Goal: Transaction & Acquisition: Download file/media

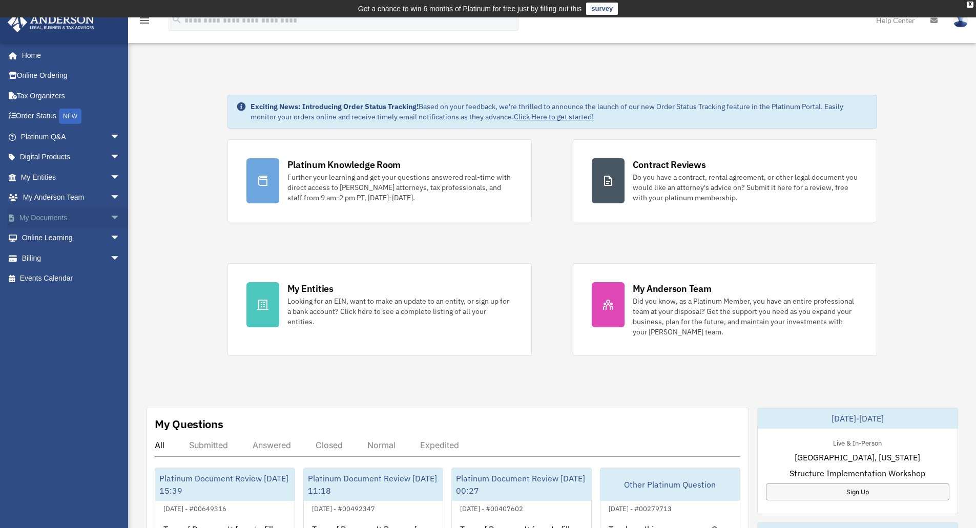
click at [110, 222] on span "arrow_drop_down" at bounding box center [120, 217] width 20 height 21
click at [46, 238] on link "Box" at bounding box center [74, 238] width 121 height 20
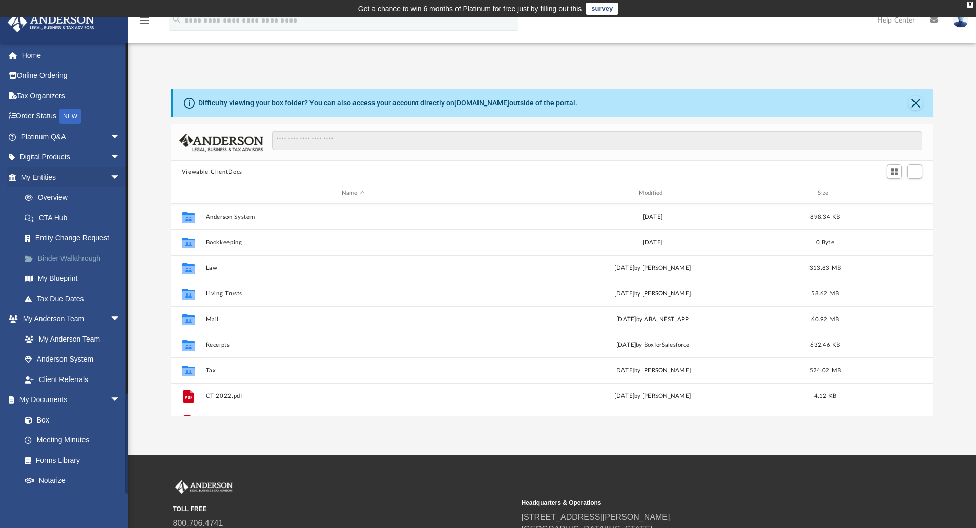
scroll to position [225, 755]
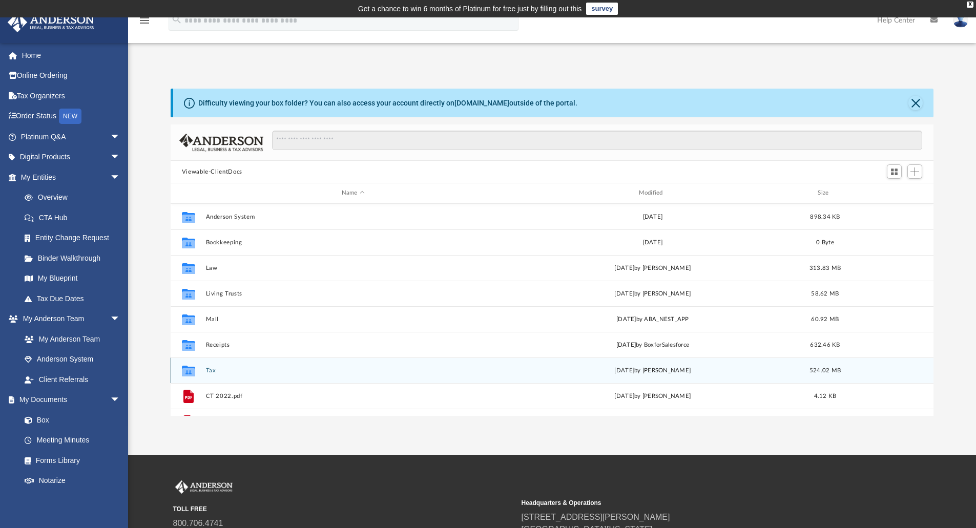
click at [208, 371] on button "Tax" at bounding box center [352, 370] width 295 height 7
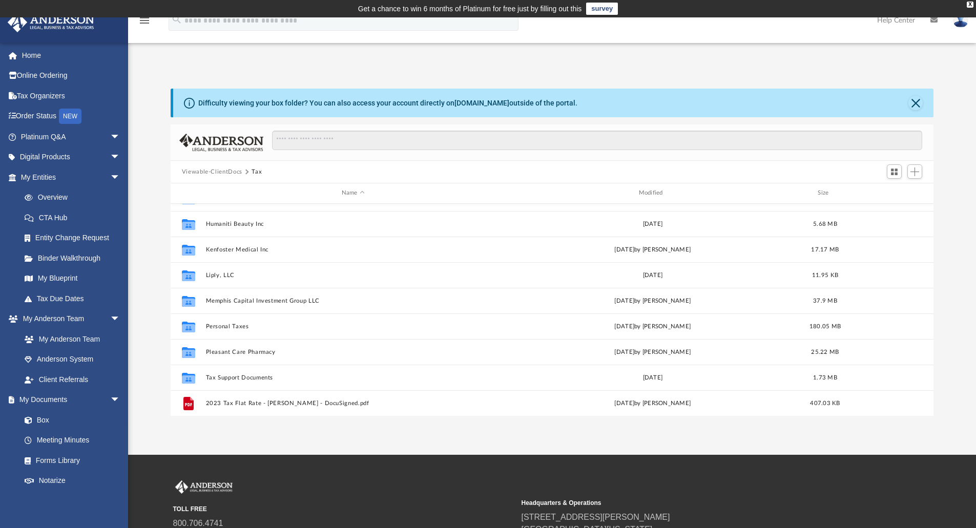
scroll to position [326, 0]
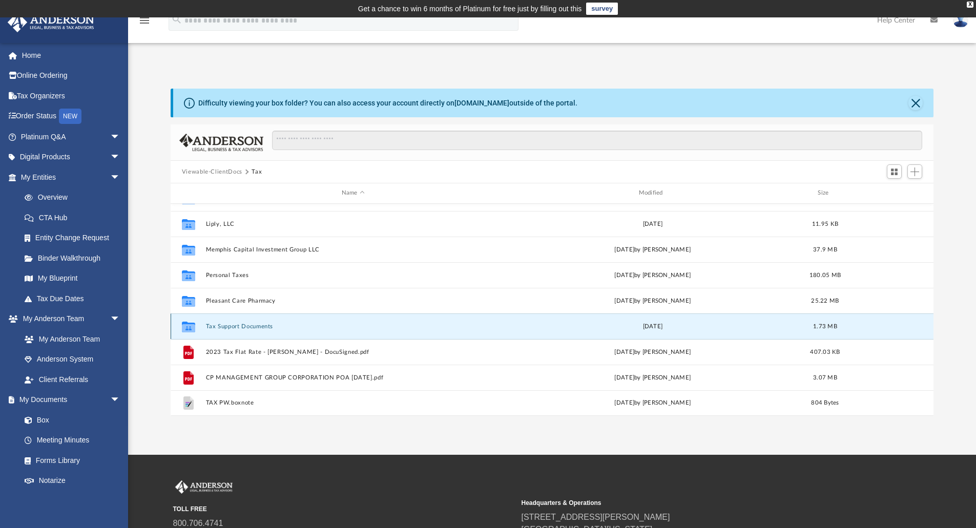
click at [235, 325] on button "Tax Support Documents" at bounding box center [352, 326] width 295 height 7
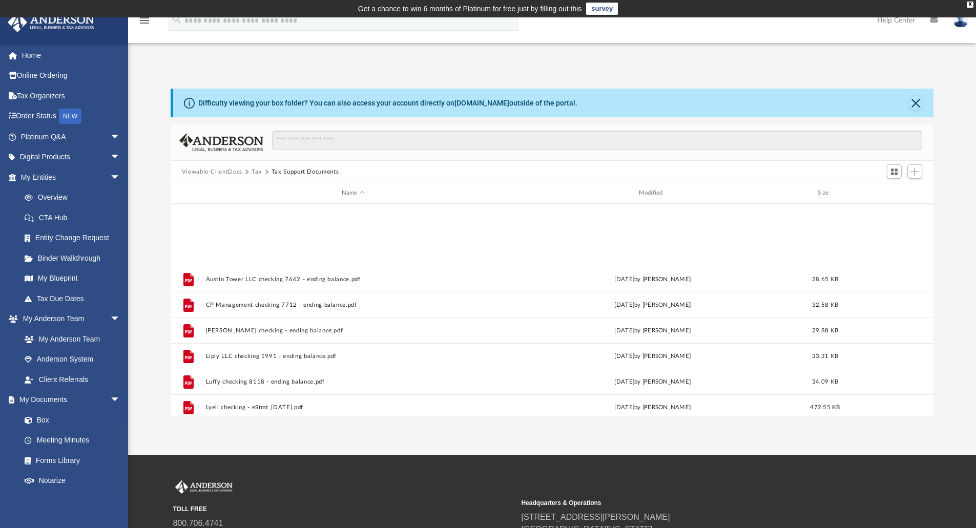
scroll to position [198, 0]
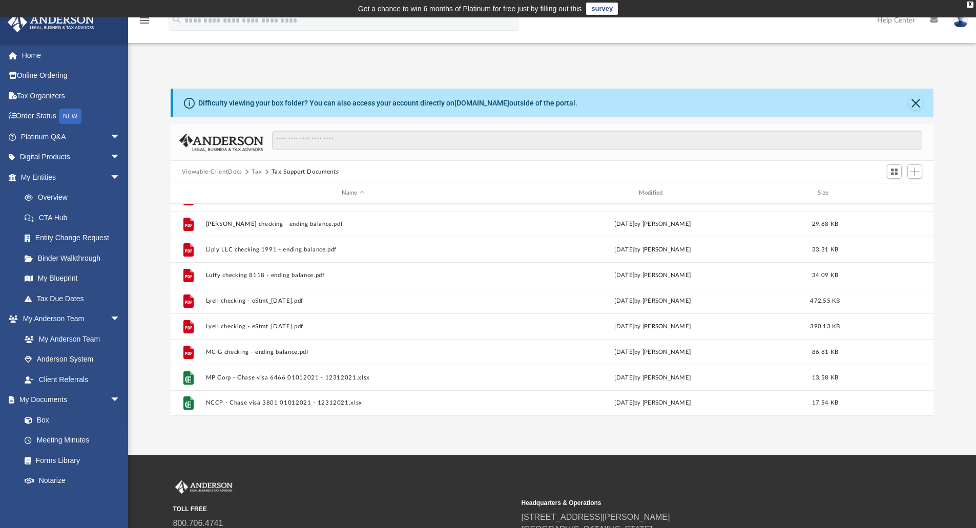
click at [253, 171] on button "Tax" at bounding box center [257, 171] width 10 height 9
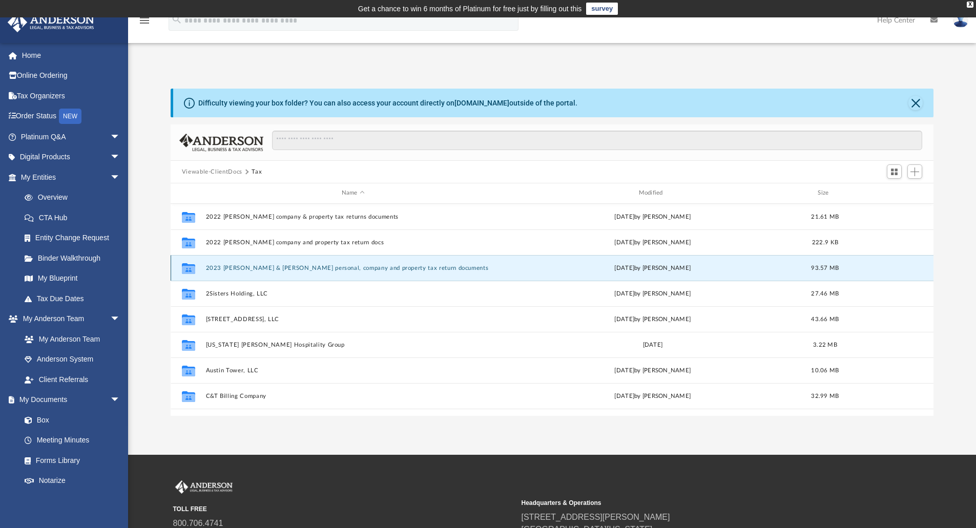
click at [245, 265] on button "2023 Chau & Nhan personal, company and property tax return documents" at bounding box center [352, 268] width 295 height 7
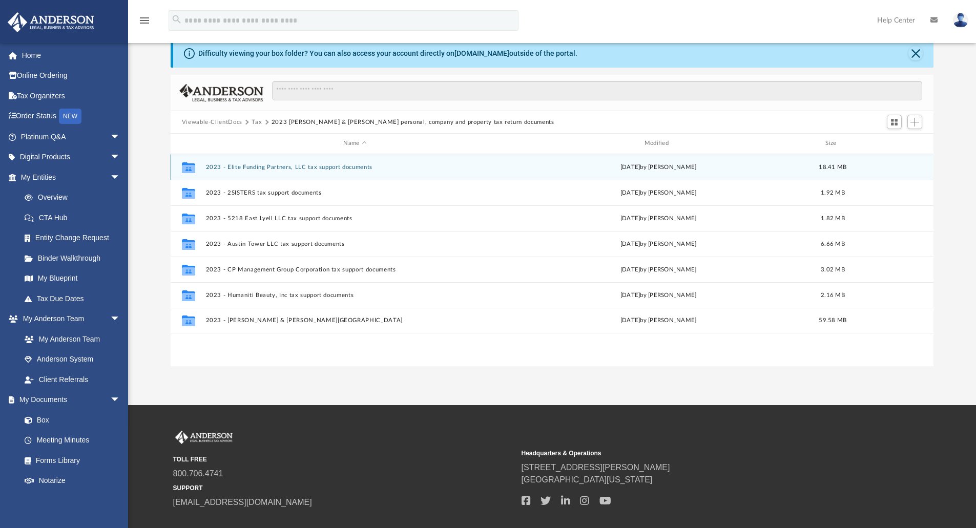
scroll to position [102, 0]
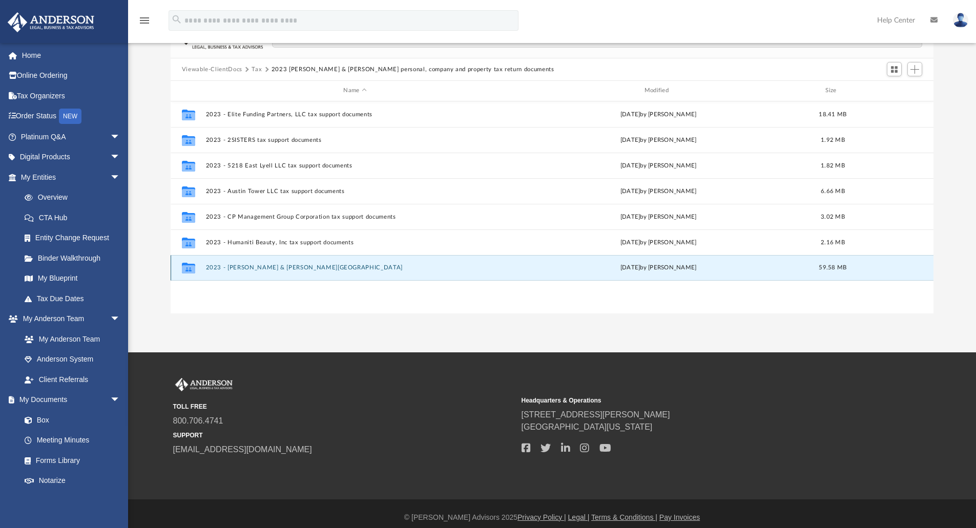
click at [257, 270] on button "2023 - Phan, Chau & Cao, Nhan" at bounding box center [354, 267] width 299 height 7
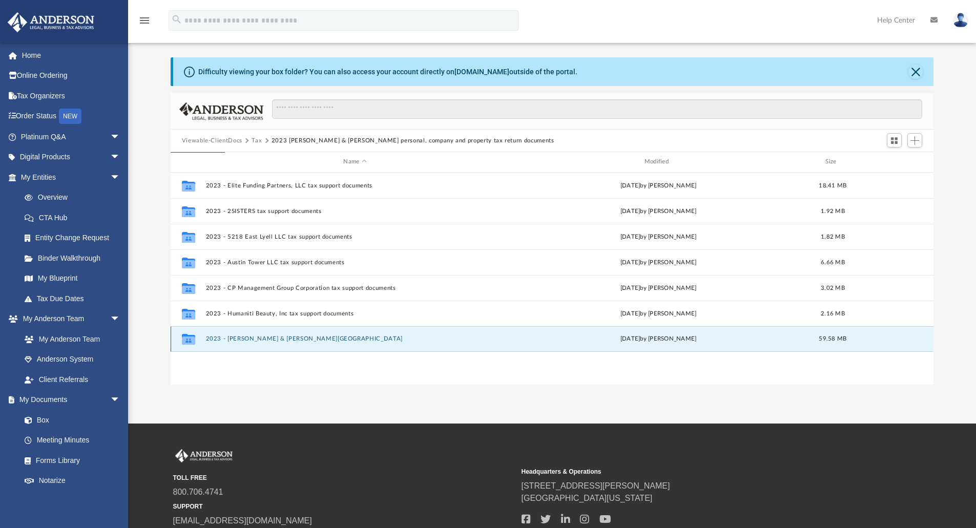
scroll to position [0, 0]
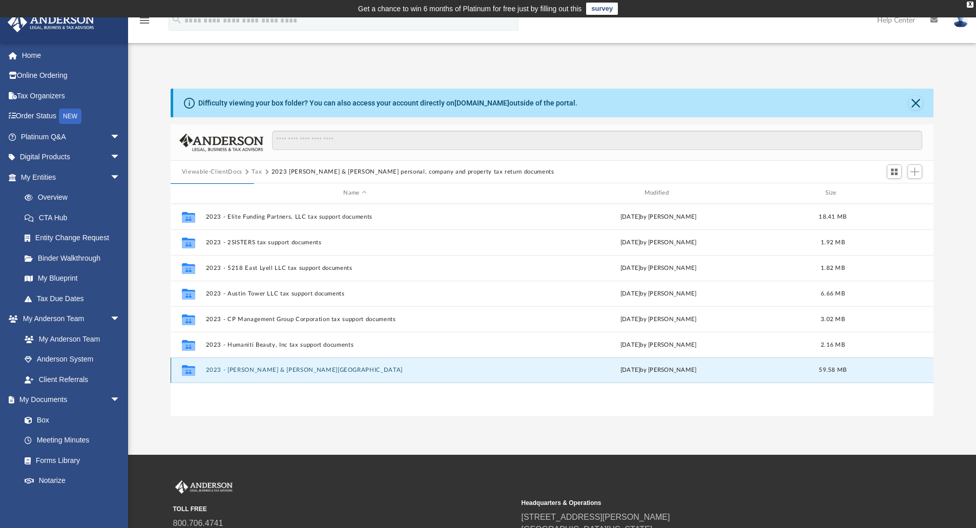
click at [283, 370] on button "2023 - Phan, Chau & Cao, Nhan" at bounding box center [354, 370] width 299 height 7
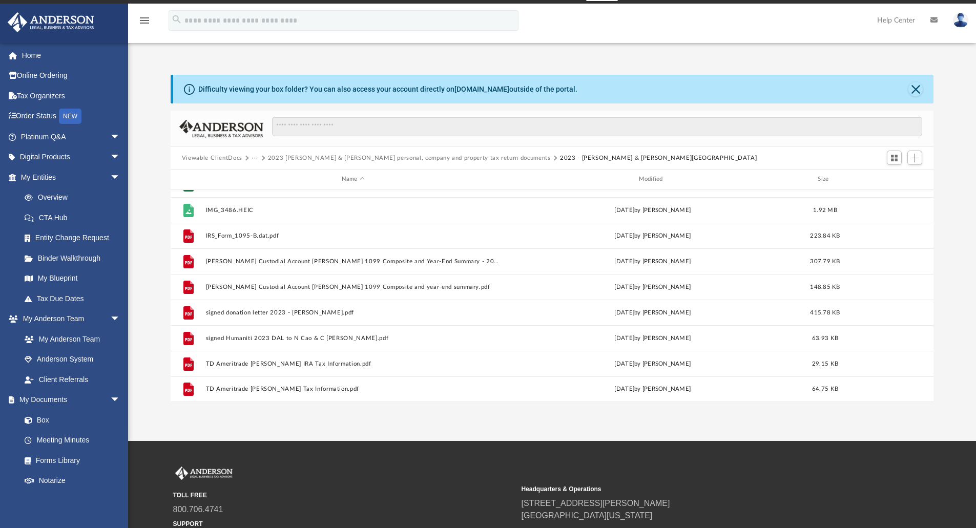
scroll to position [8, 0]
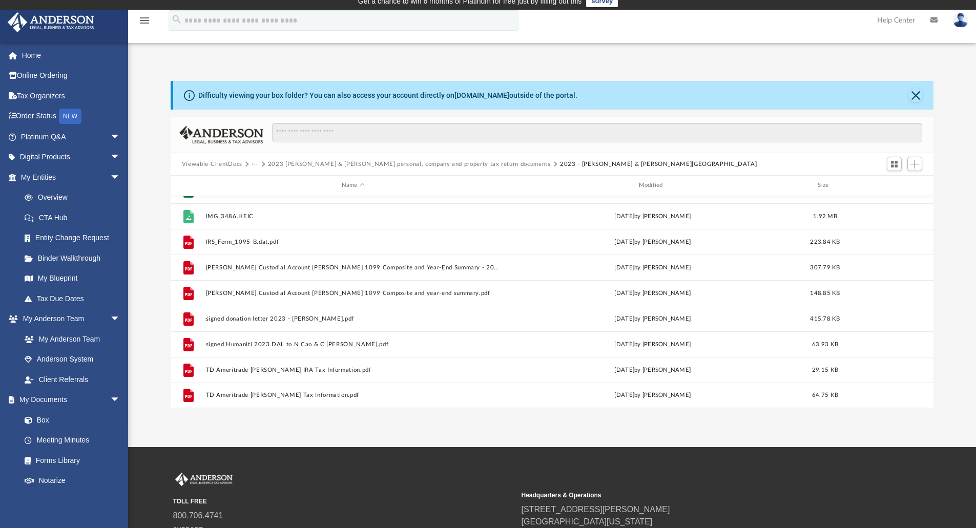
click at [271, 162] on button "2023 Chau & Nhan personal, company and property tax return documents" at bounding box center [409, 164] width 283 height 9
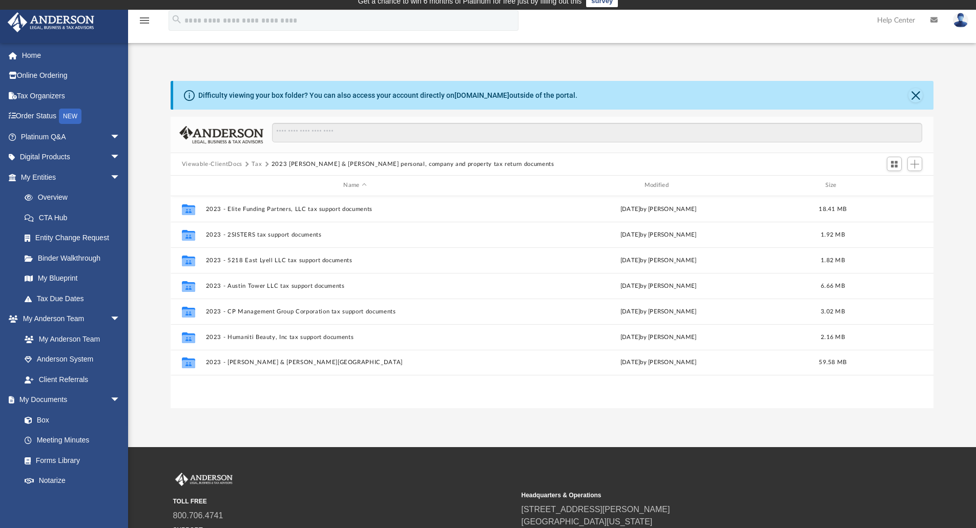
click at [257, 166] on button "Tax" at bounding box center [257, 164] width 10 height 9
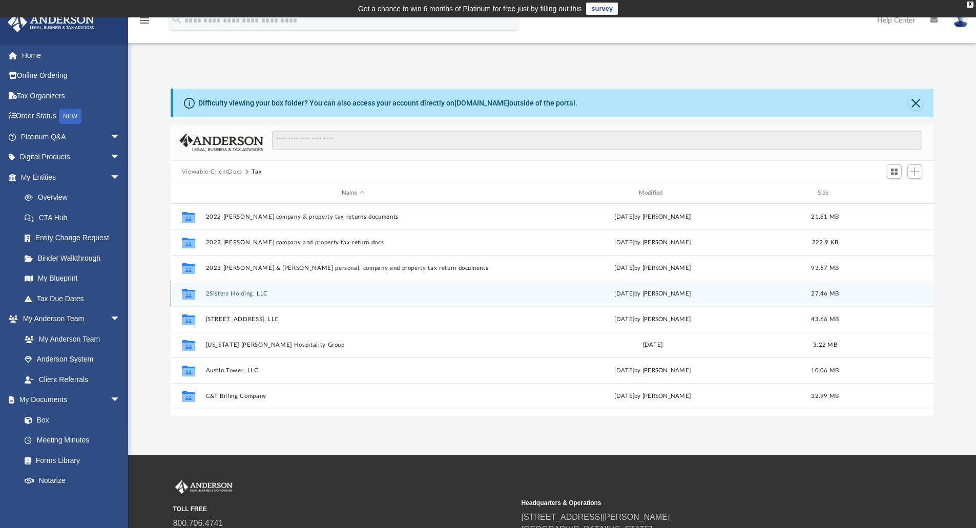
click at [230, 297] on button "2Sisters Holding, LLC" at bounding box center [352, 293] width 295 height 7
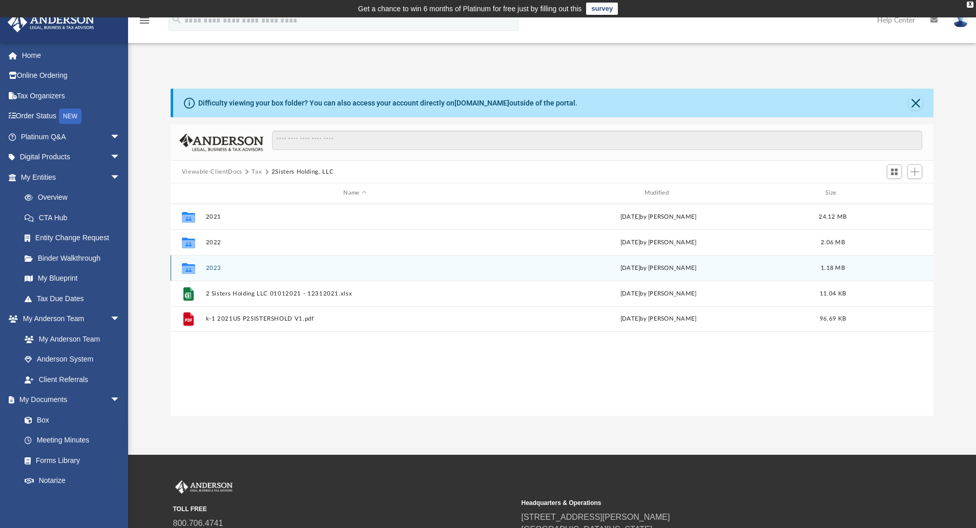
click at [214, 266] on button "2023" at bounding box center [354, 268] width 299 height 7
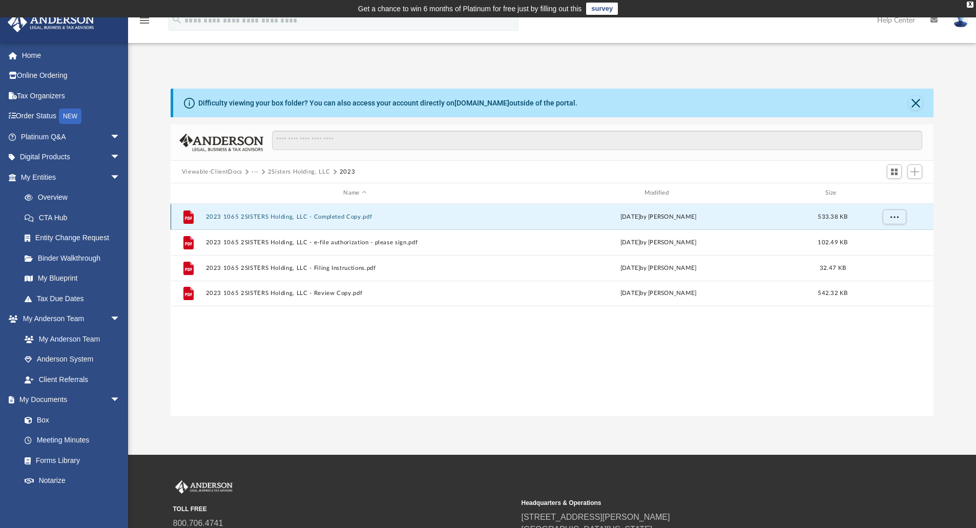
click at [289, 216] on button "2023 1065 2SISTERS Holding, LLC - Completed Copy.pdf" at bounding box center [354, 217] width 299 height 7
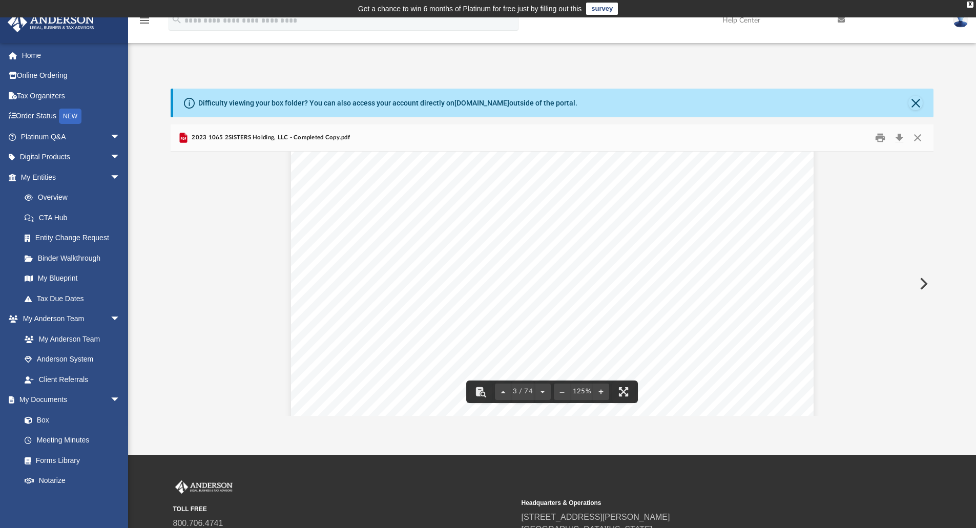
scroll to position [1793, 0]
click at [898, 139] on button "Download" at bounding box center [899, 138] width 18 height 16
drag, startPoint x: 918, startPoint y: 107, endPoint x: 906, endPoint y: 104, distance: 12.1
click at [918, 107] on button "Close" at bounding box center [915, 103] width 14 height 14
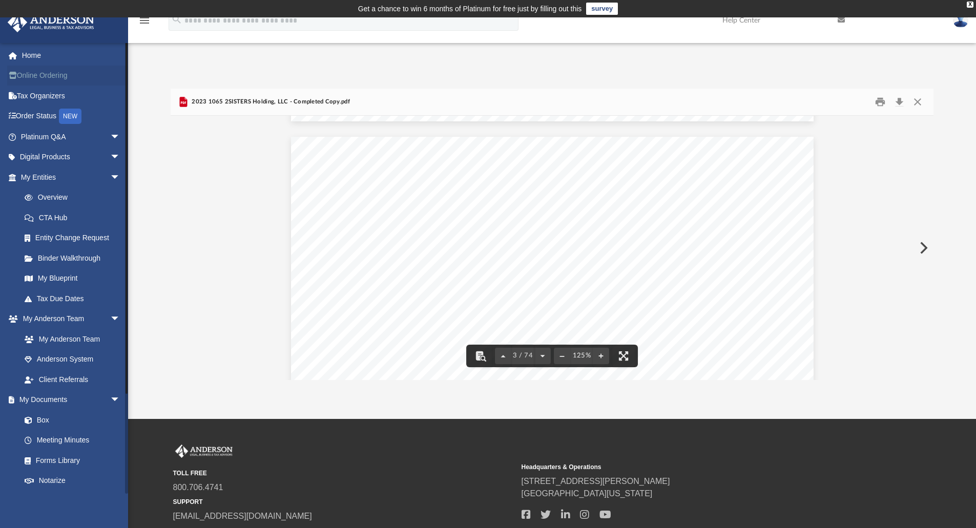
scroll to position [1332, 0]
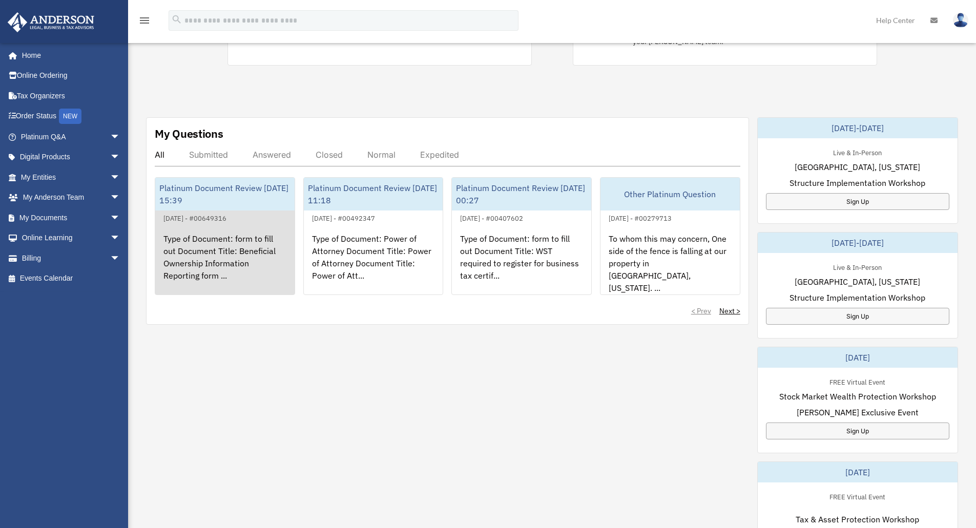
scroll to position [307, 0]
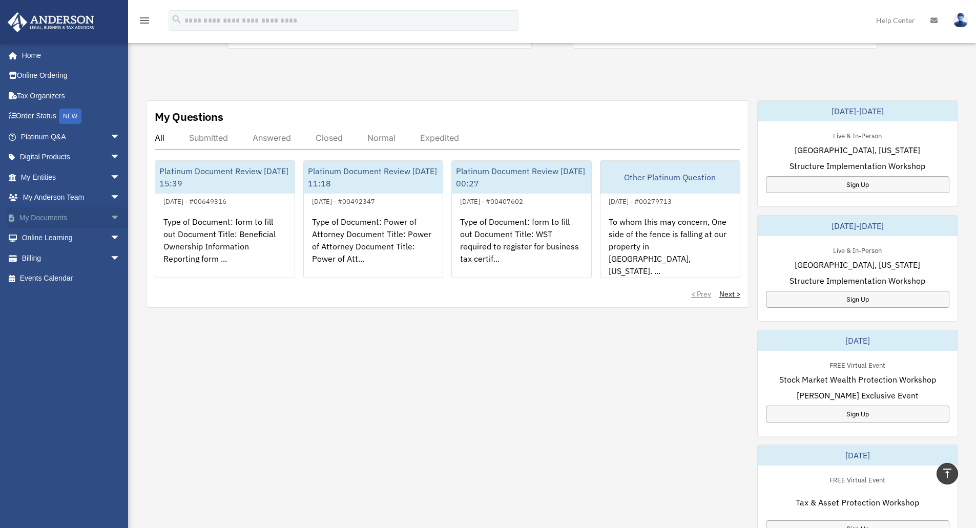
click at [57, 220] on link "My Documents arrow_drop_down" at bounding box center [71, 217] width 129 height 20
click at [110, 216] on span "arrow_drop_down" at bounding box center [120, 217] width 20 height 21
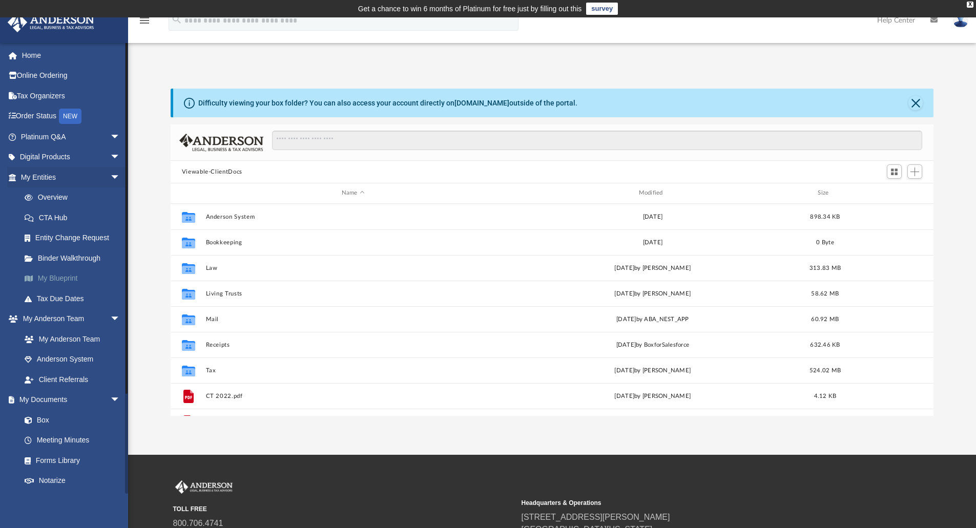
scroll to position [225, 755]
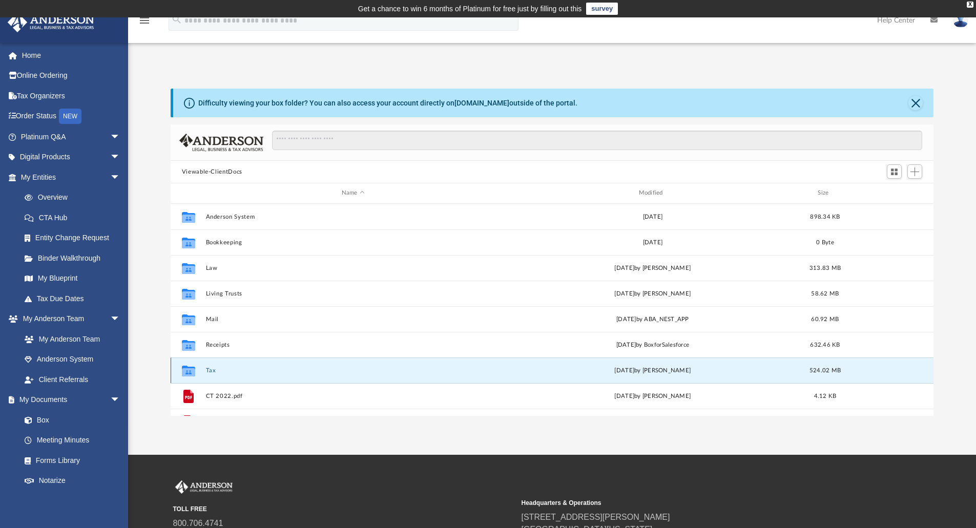
click at [215, 368] on button "Tax" at bounding box center [352, 370] width 295 height 7
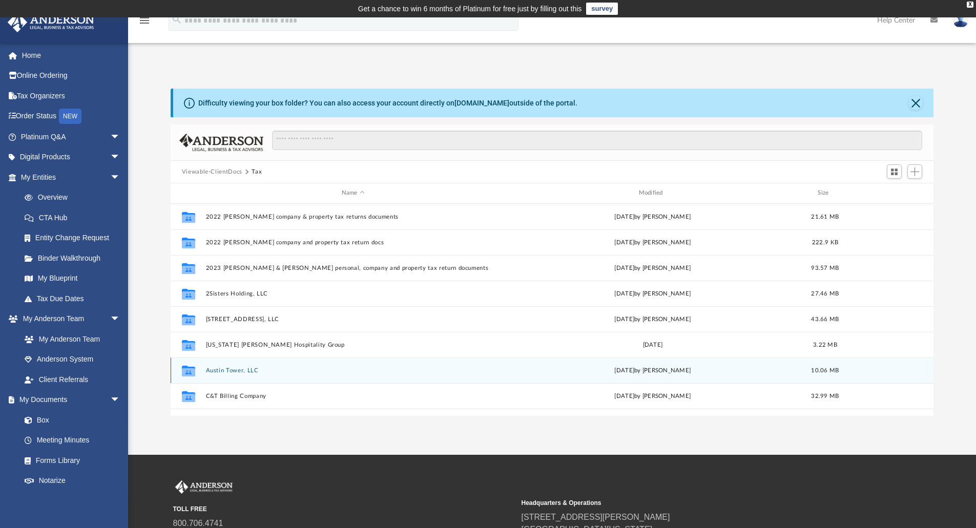
click at [229, 376] on div "Collaborated Folder Austin Tower, LLC Fri Nov 15 2024 by Alexander Lurye 10.06 …" at bounding box center [552, 371] width 763 height 26
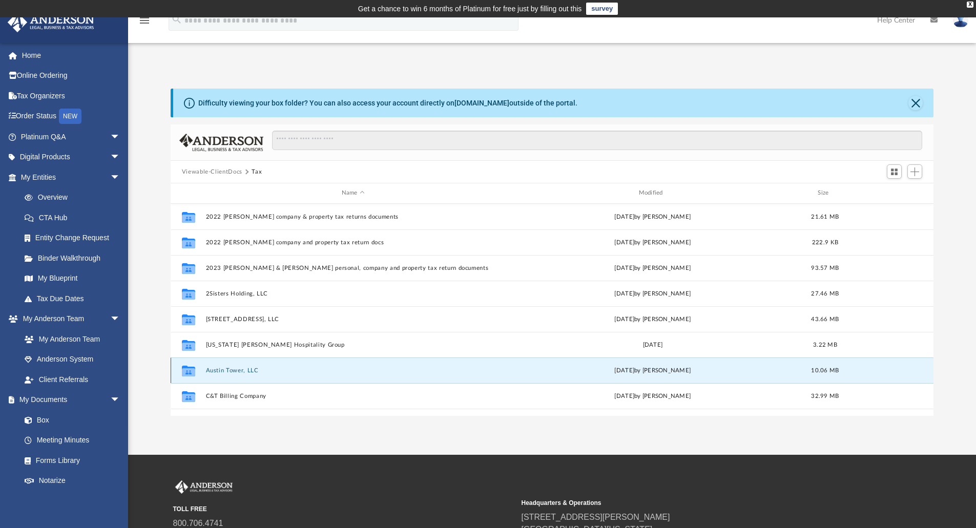
click at [229, 369] on button "Austin Tower, LLC" at bounding box center [352, 370] width 295 height 7
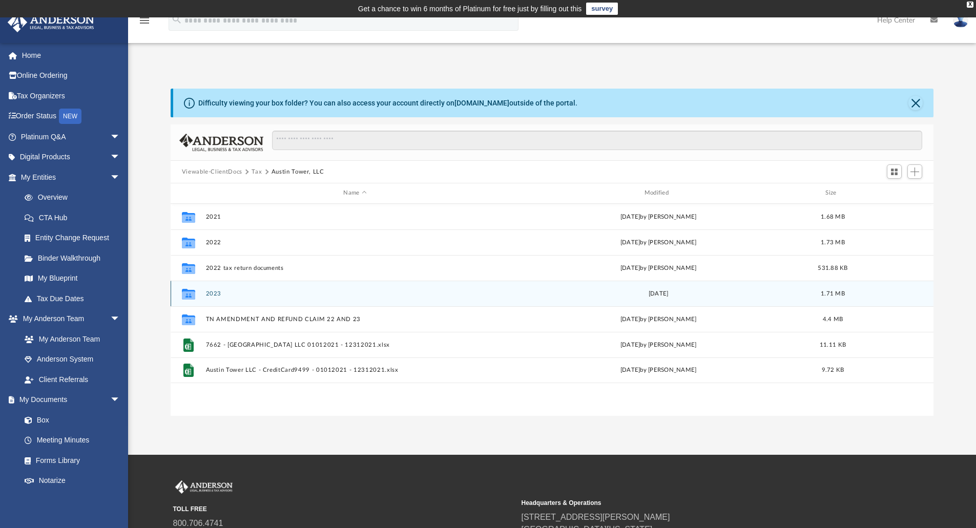
click at [207, 293] on button "2023" at bounding box center [354, 293] width 299 height 7
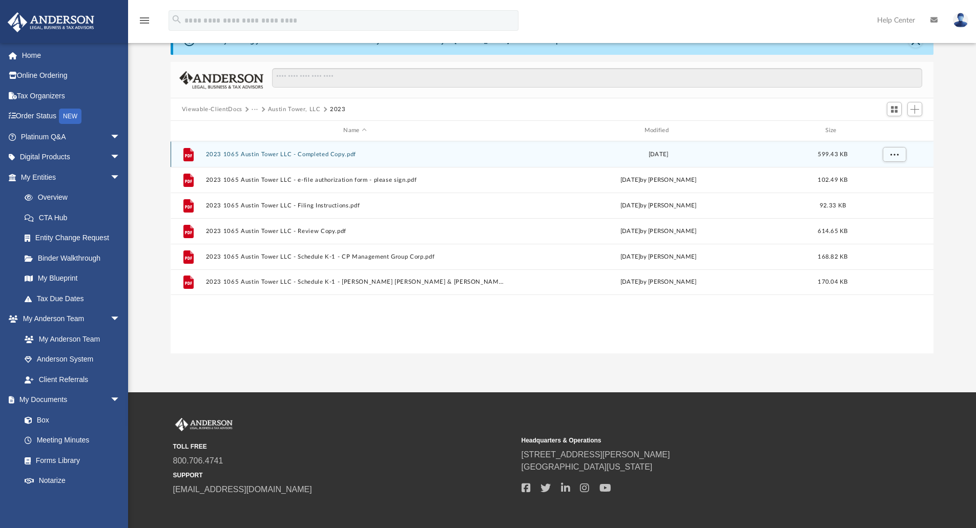
scroll to position [0, 0]
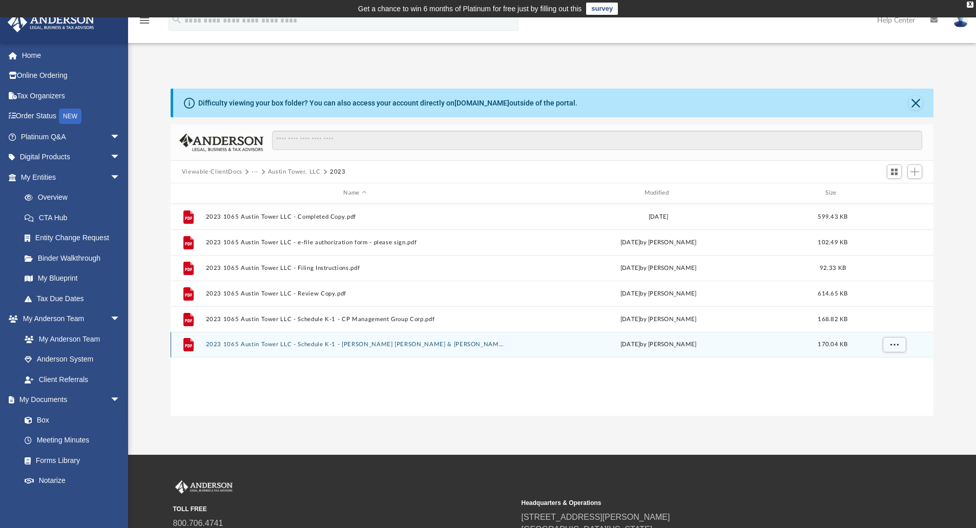
click at [382, 342] on button "2023 1065 Austin Tower LLC - Schedule K-1 - Nhan Chi Cao & Chau Phan Family Tru…" at bounding box center [354, 344] width 299 height 7
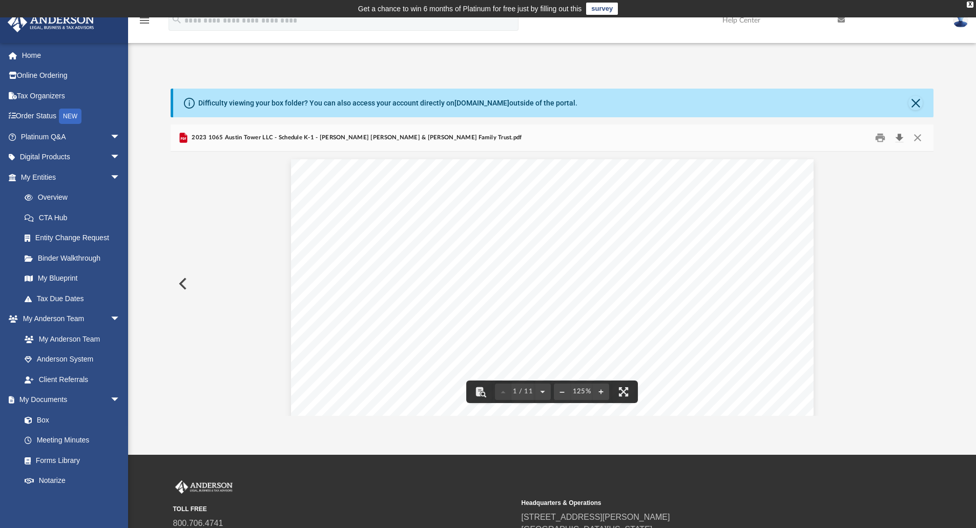
click at [899, 139] on button "Download" at bounding box center [899, 138] width 18 height 16
click at [915, 135] on button "Close" at bounding box center [917, 138] width 18 height 16
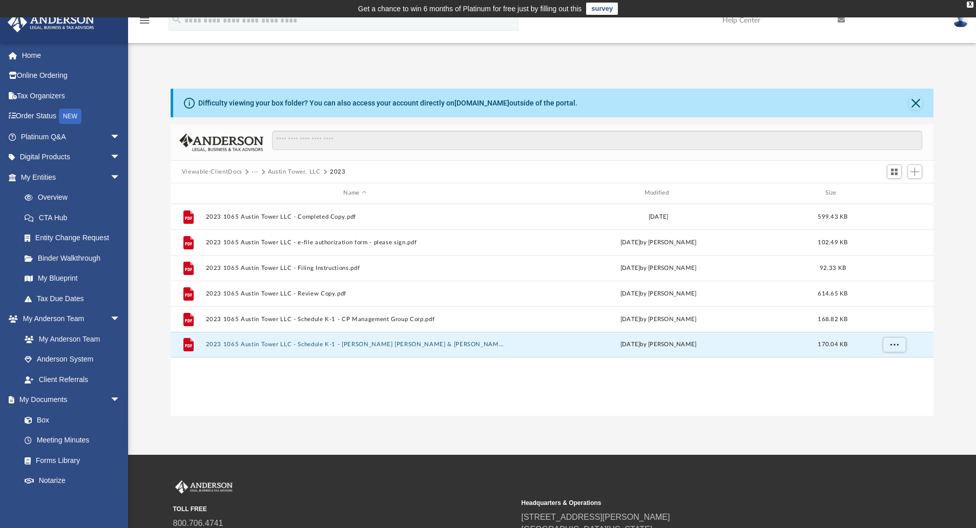
click at [255, 170] on button "···" at bounding box center [255, 171] width 7 height 9
click at [260, 193] on li "Tax" at bounding box center [262, 189] width 10 height 11
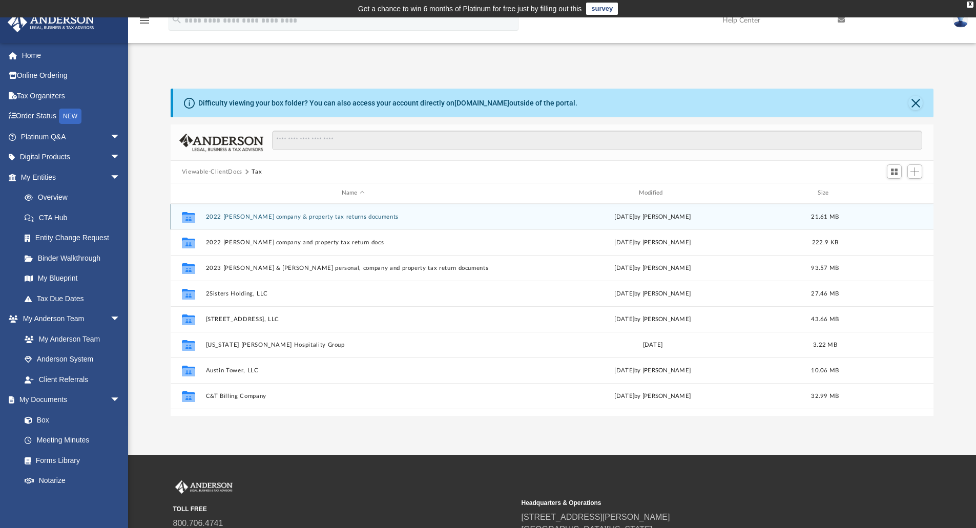
click at [268, 171] on div "Viewable-ClientDocs Tax" at bounding box center [226, 171] width 89 height 9
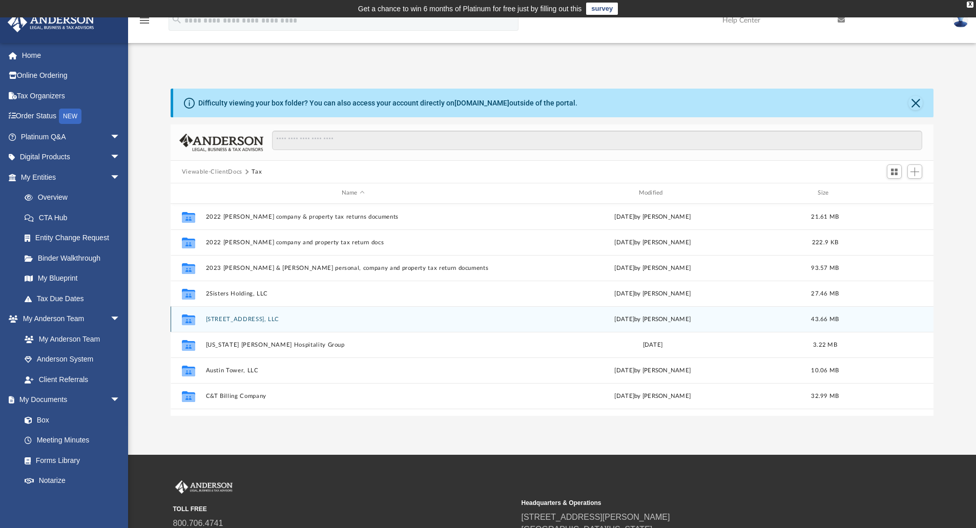
click at [252, 319] on button "5218 East Lyell, LLC" at bounding box center [352, 319] width 295 height 7
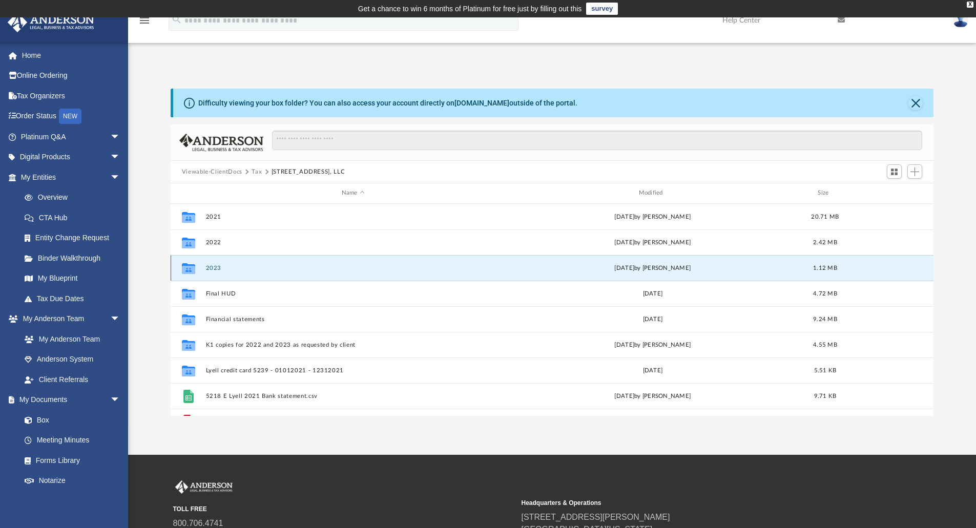
click at [228, 268] on button "2023" at bounding box center [352, 268] width 295 height 7
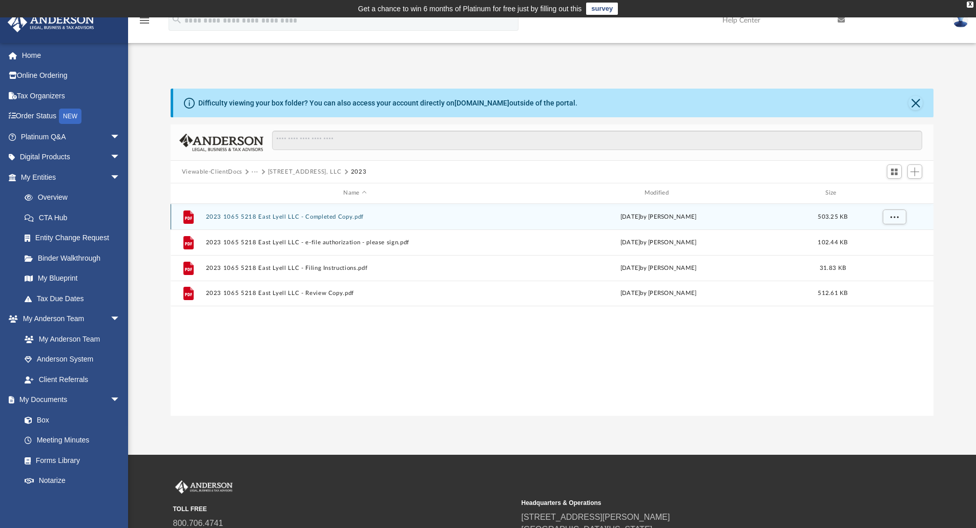
click at [316, 221] on div "File 2023 1065 5218 East Lyell LLC - Completed Copy.pdf Thu Aug 22 2024 by Alex…" at bounding box center [552, 217] width 763 height 26
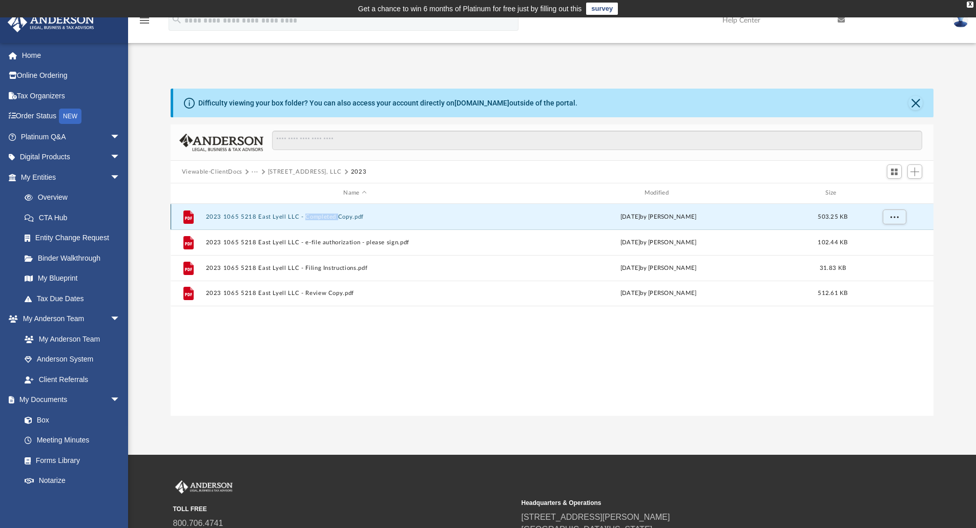
click at [316, 221] on div "File 2023 1065 5218 East Lyell LLC - Completed Copy.pdf Thu Aug 22 2024 by Alex…" at bounding box center [552, 217] width 763 height 26
click at [316, 217] on button "2023 1065 5218 East Lyell LLC - Completed Copy.pdf" at bounding box center [354, 217] width 299 height 7
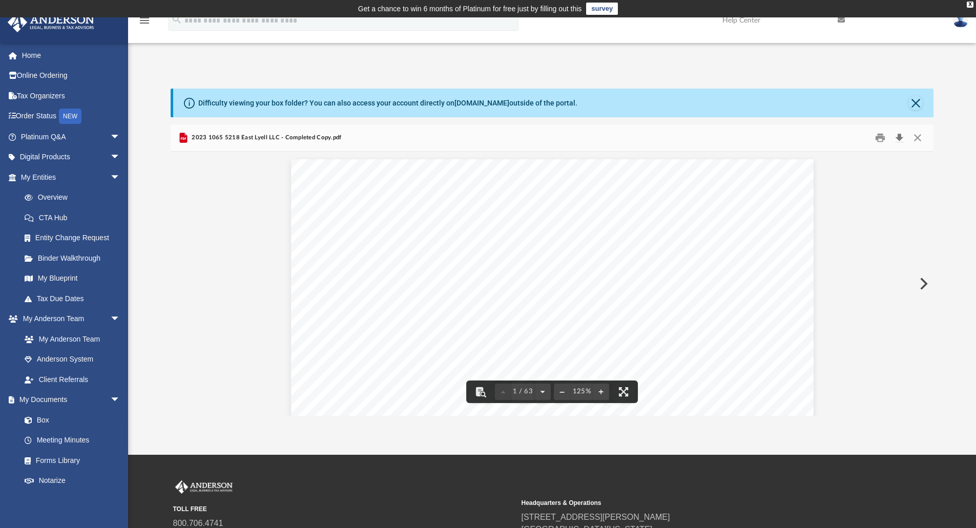
click at [898, 139] on button "Download" at bounding box center [899, 138] width 18 height 16
